Goal: Leave review/rating: Share an evaluation or opinion about a product, service, or content

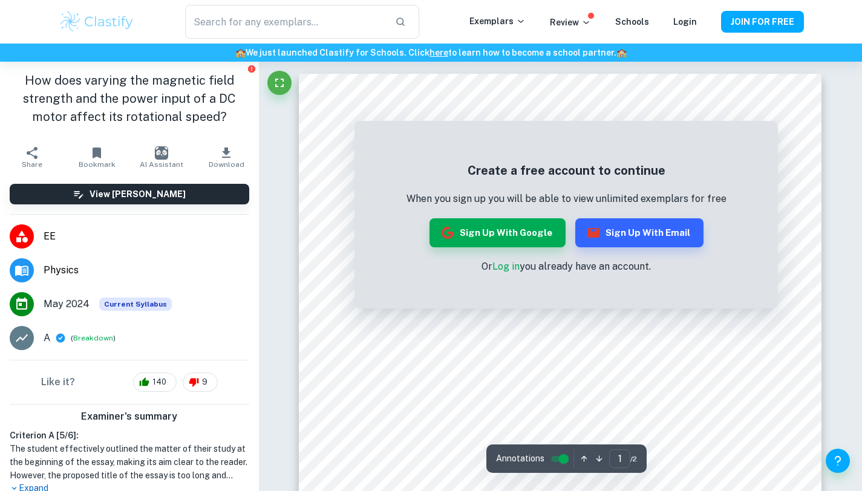
scroll to position [1149, 0]
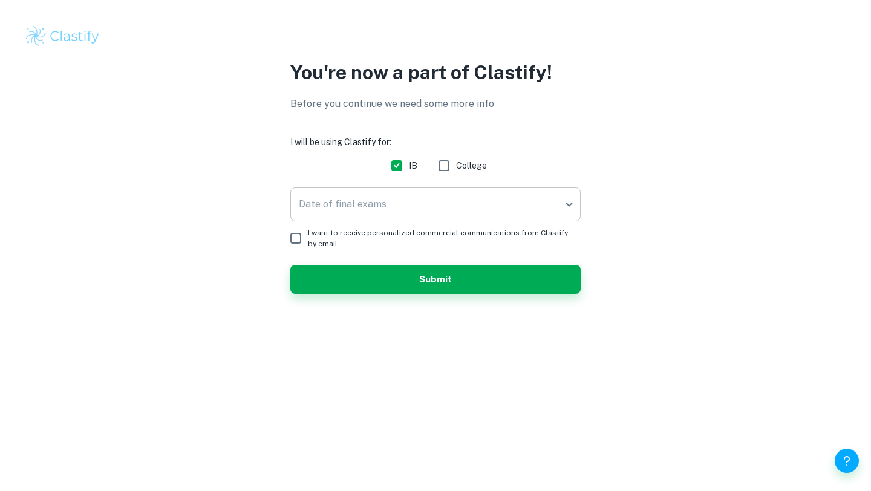
click at [399, 201] on body "We value your privacy We use cookies to enhance your browsing experience, serve…" at bounding box center [435, 245] width 871 height 491
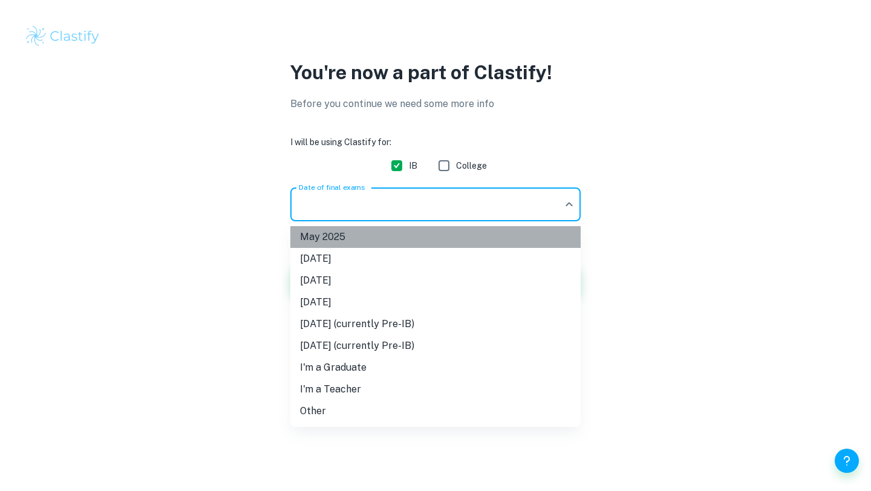
click at [374, 238] on li "May 2025" at bounding box center [435, 237] width 290 height 22
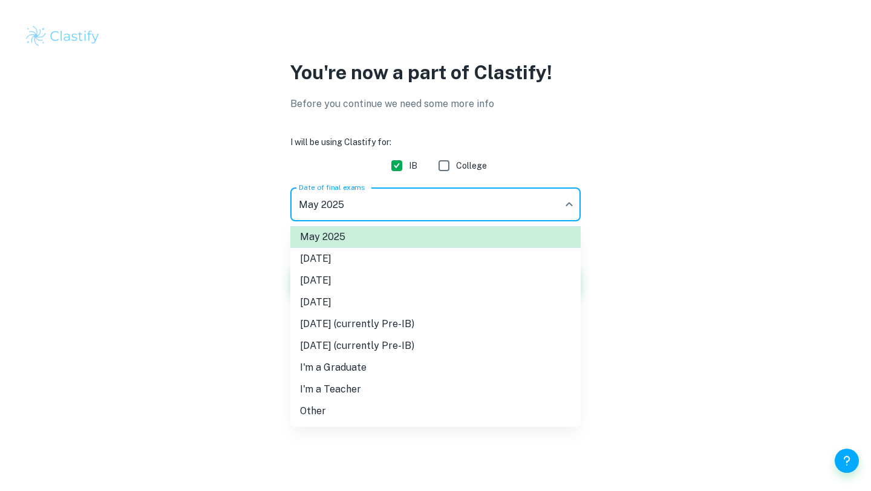
click at [359, 203] on body "We value your privacy We use cookies to enhance your browsing experience, serve…" at bounding box center [435, 245] width 871 height 491
click at [332, 286] on li "May 2026" at bounding box center [435, 281] width 290 height 22
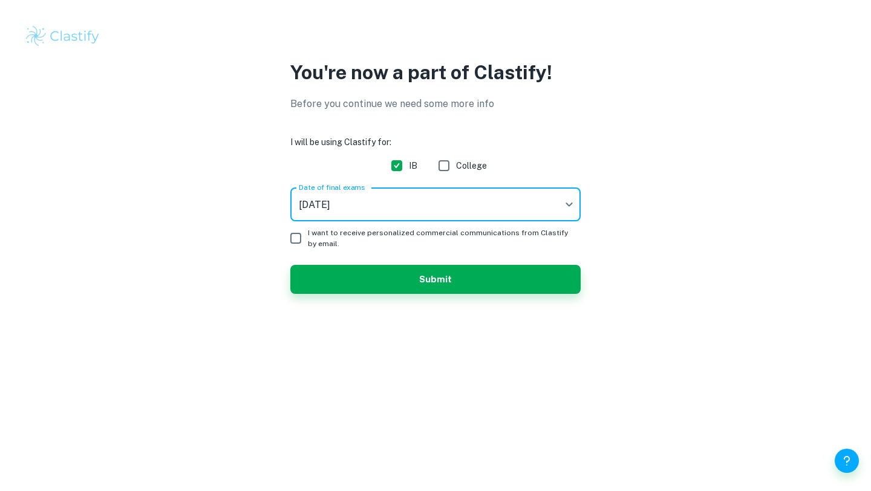
type input "M26"
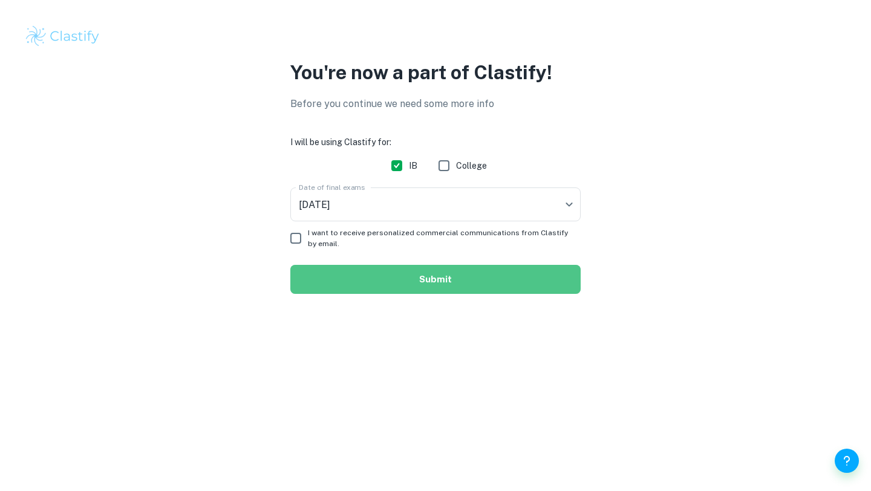
click at [323, 288] on button "Submit" at bounding box center [435, 279] width 290 height 29
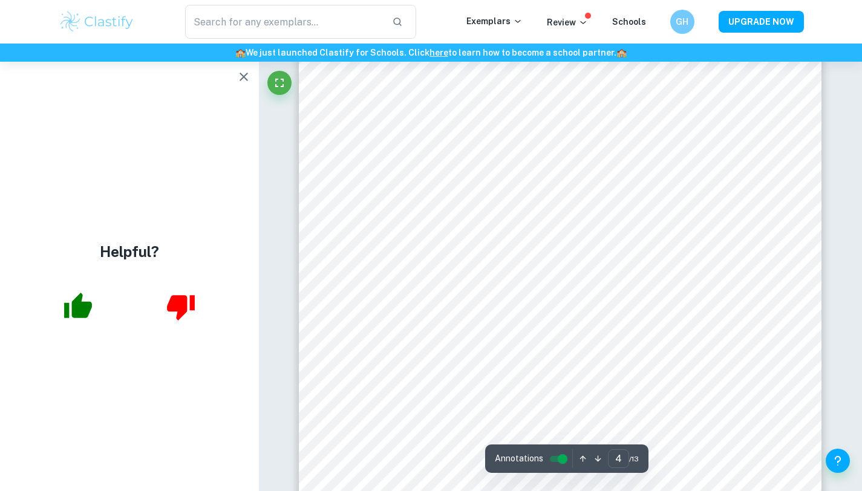
scroll to position [2533, 0]
click at [77, 313] on icon "button" at bounding box center [78, 305] width 28 height 25
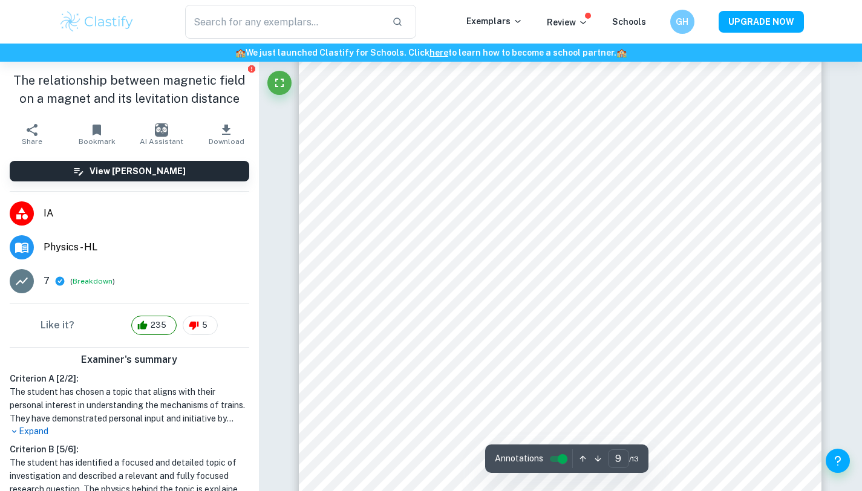
scroll to position [6332, 0]
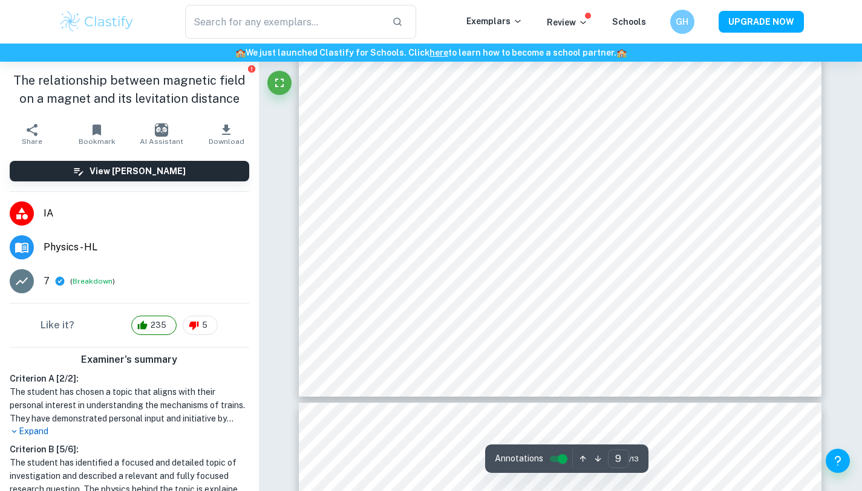
type input "10"
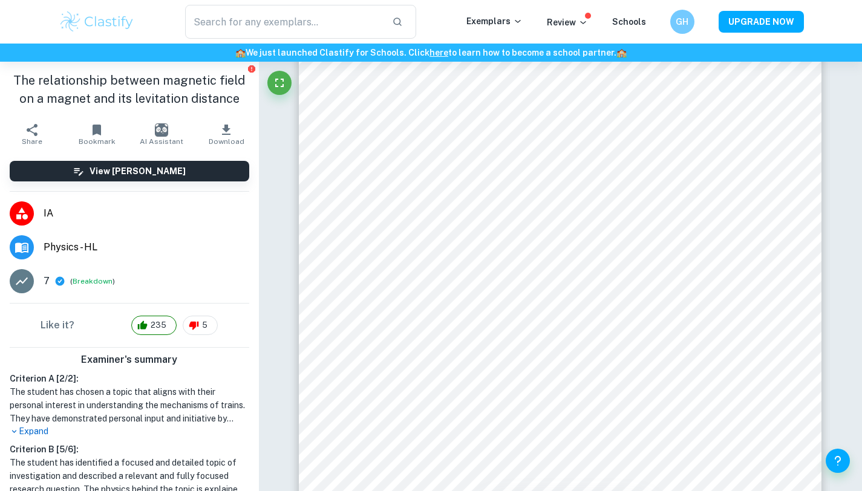
scroll to position [7040, 0]
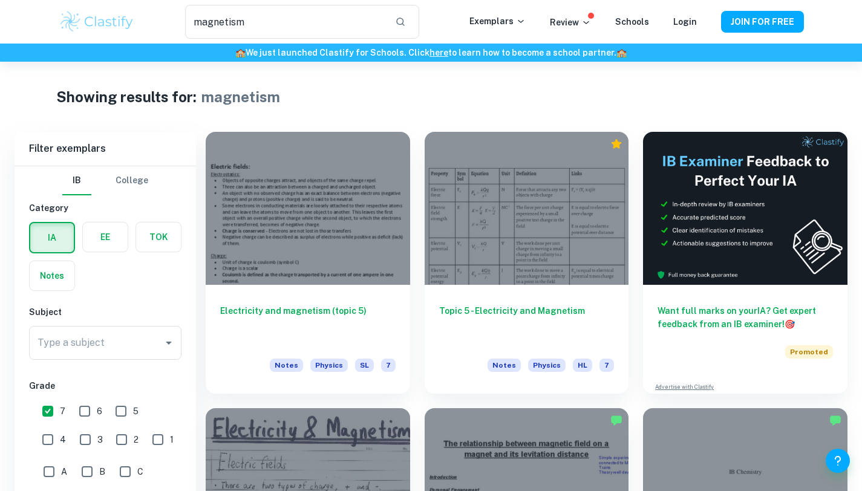
scroll to position [1700, 0]
